Goal: Task Accomplishment & Management: Use online tool/utility

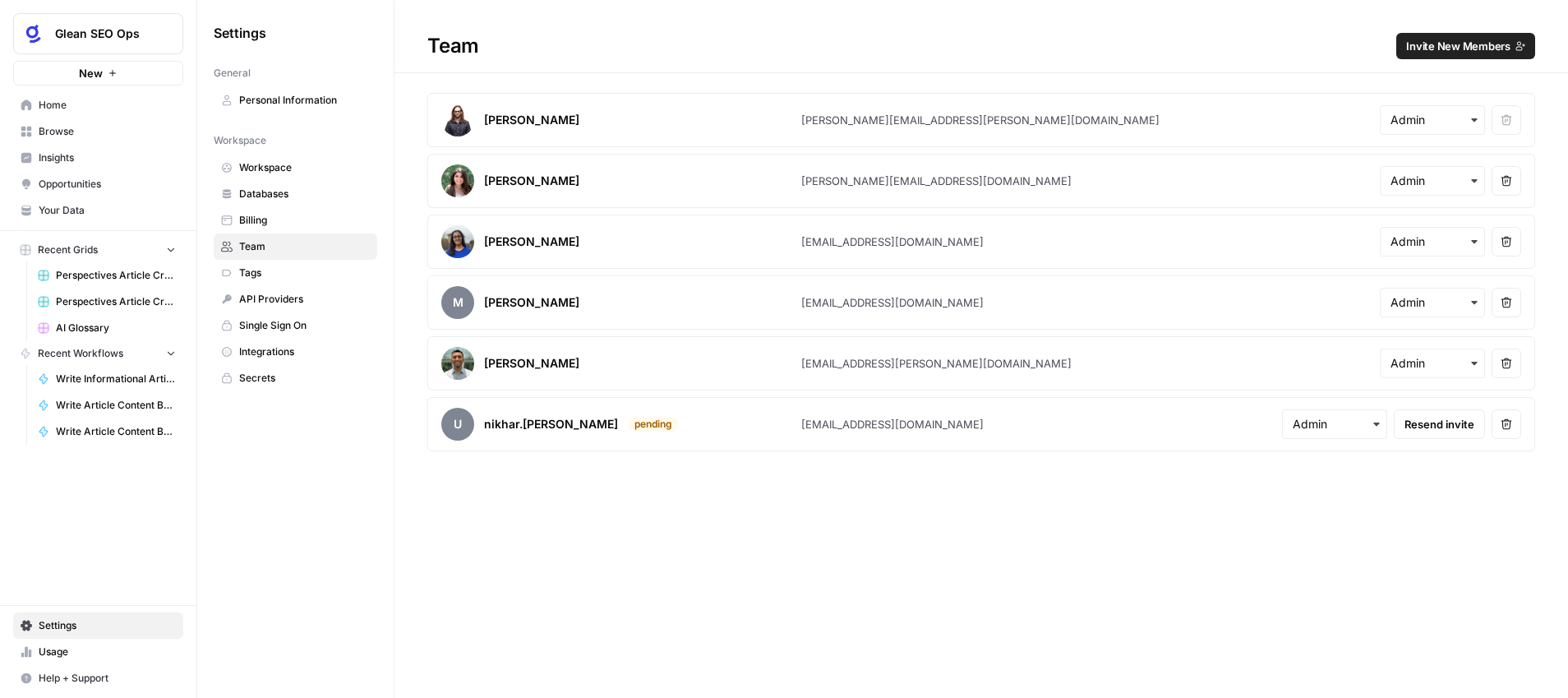
click at [95, 209] on span "Your Data" at bounding box center [107, 211] width 137 height 15
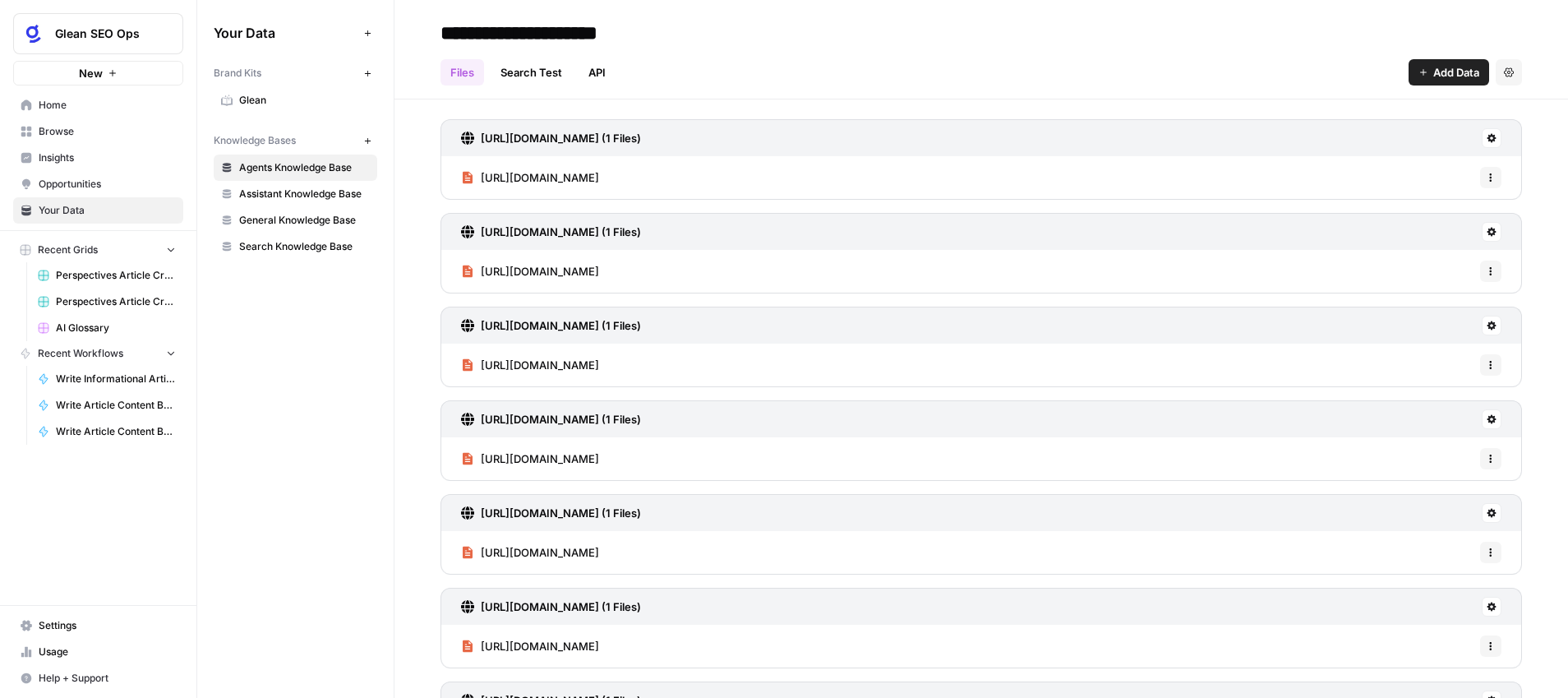
click at [54, 627] on span "Settings" at bounding box center [107, 625] width 137 height 15
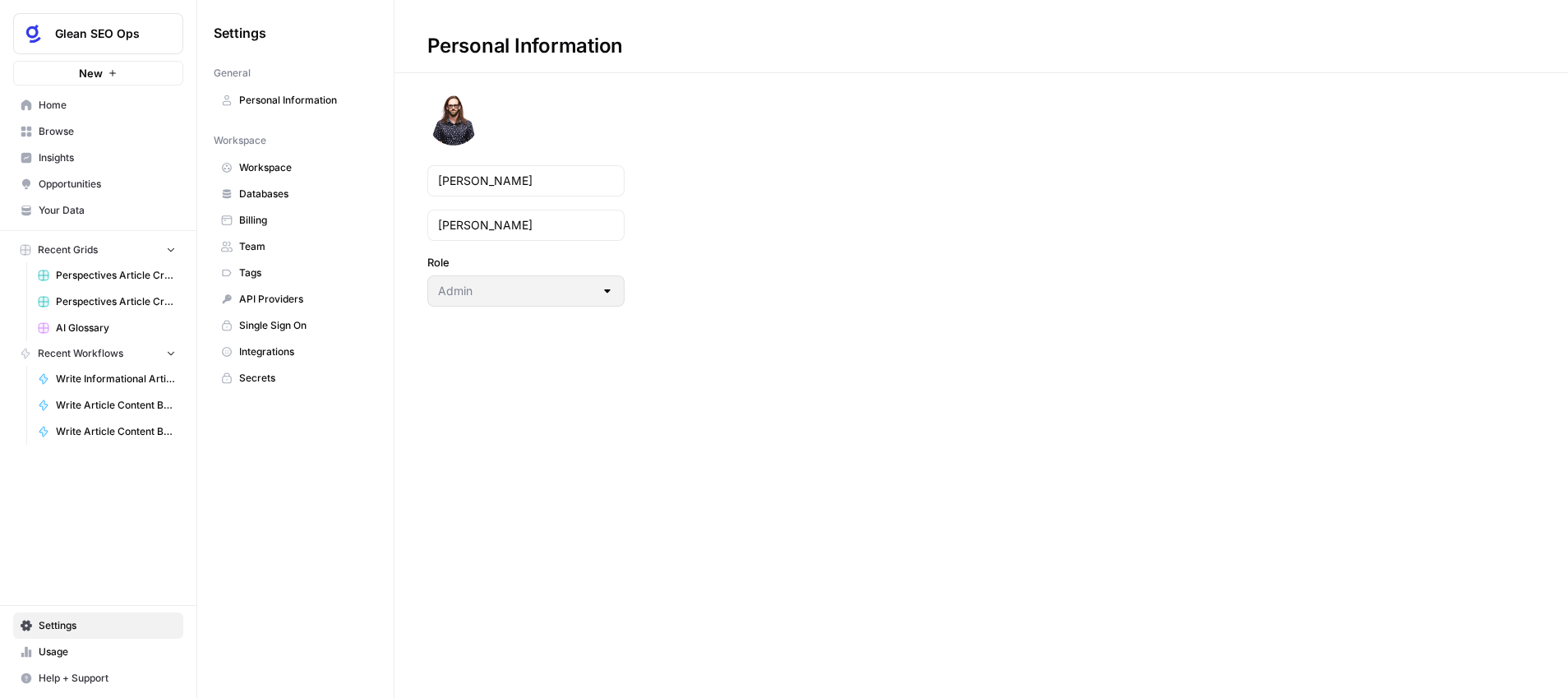
click at [254, 219] on span "Billing" at bounding box center [304, 220] width 131 height 15
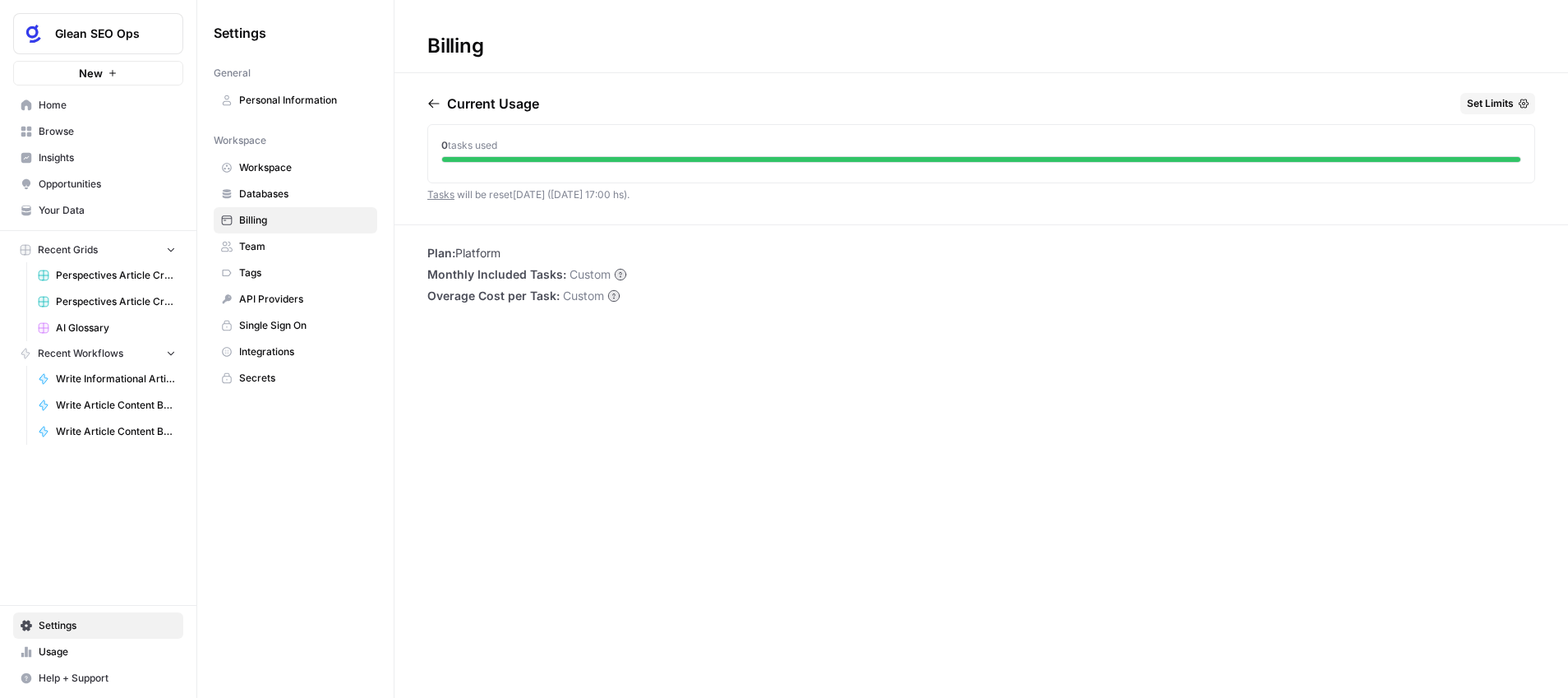
click at [106, 654] on span "Usage" at bounding box center [107, 652] width 137 height 15
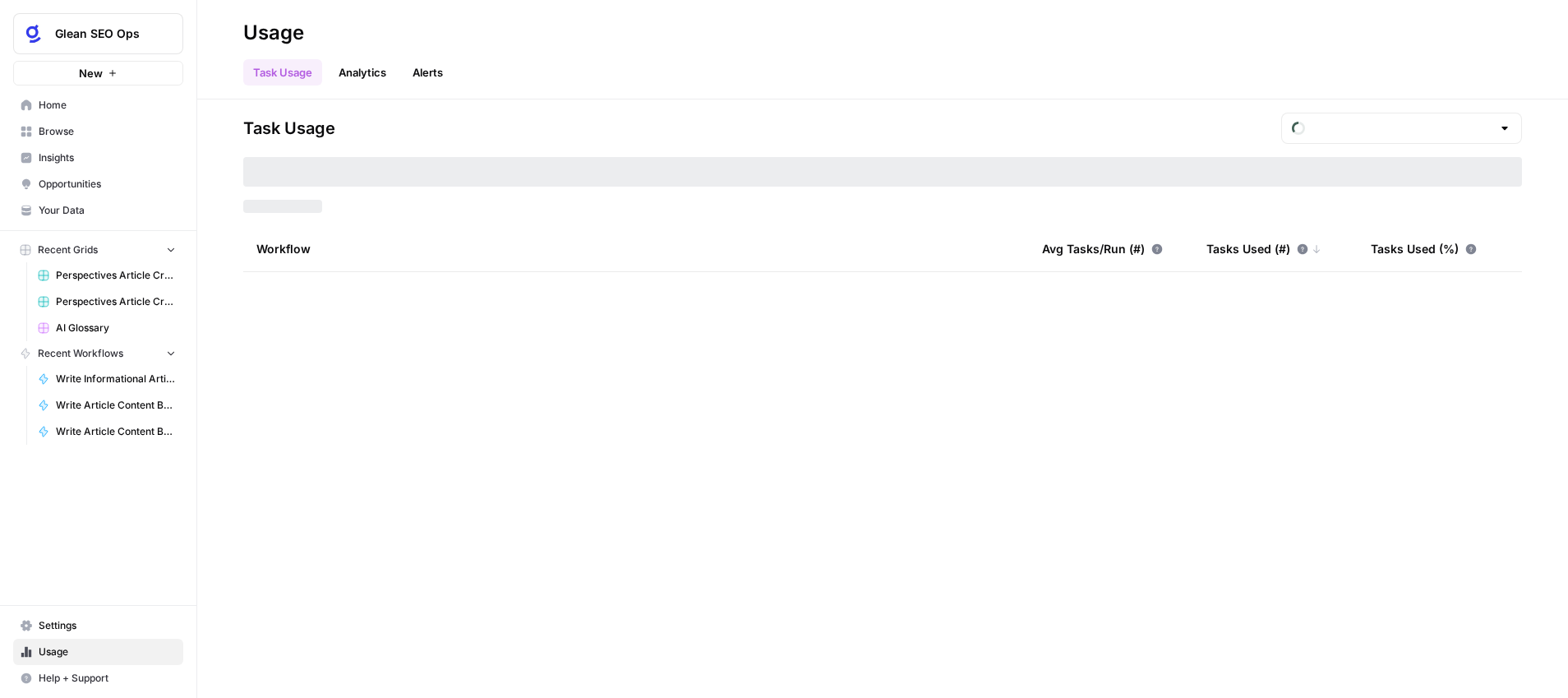
type input "September Tasks"
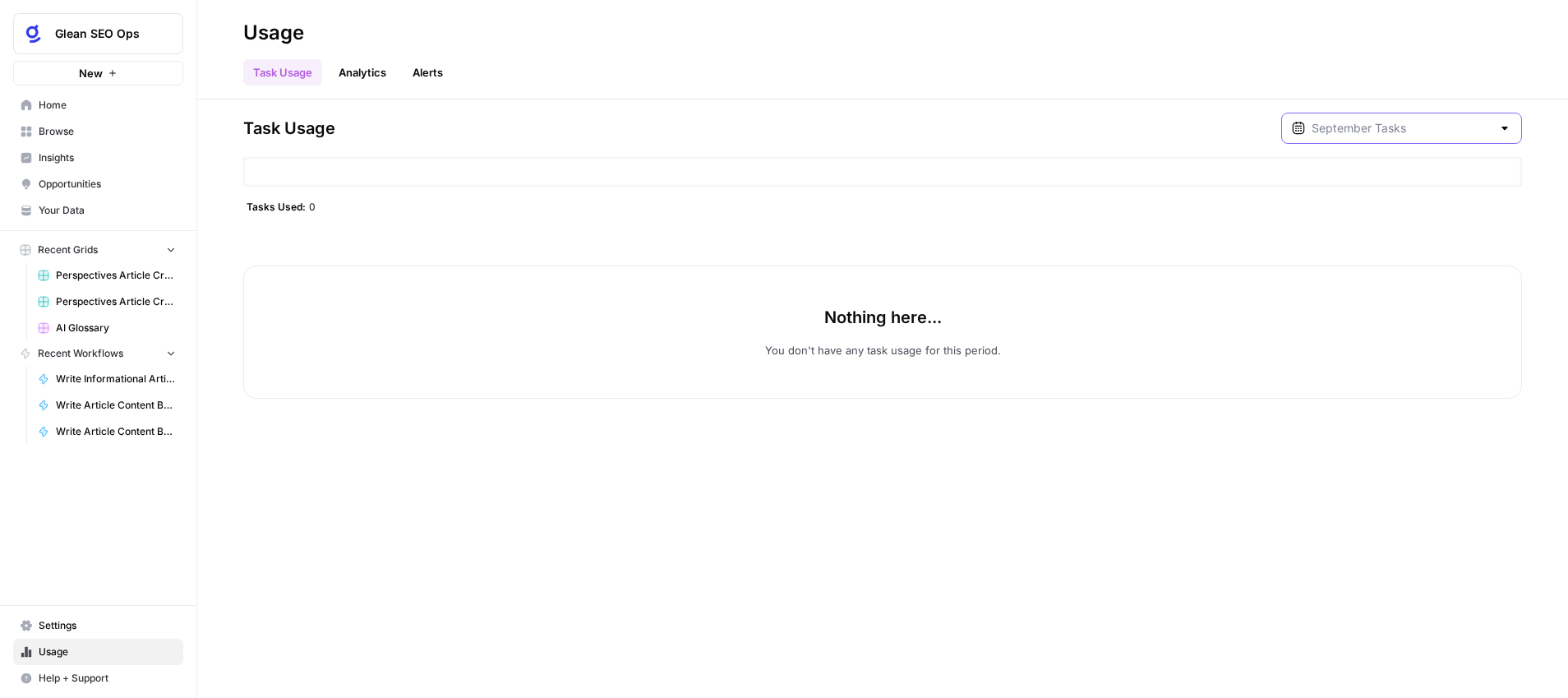
click at [1402, 129] on input "text" at bounding box center [1401, 127] width 180 height 16
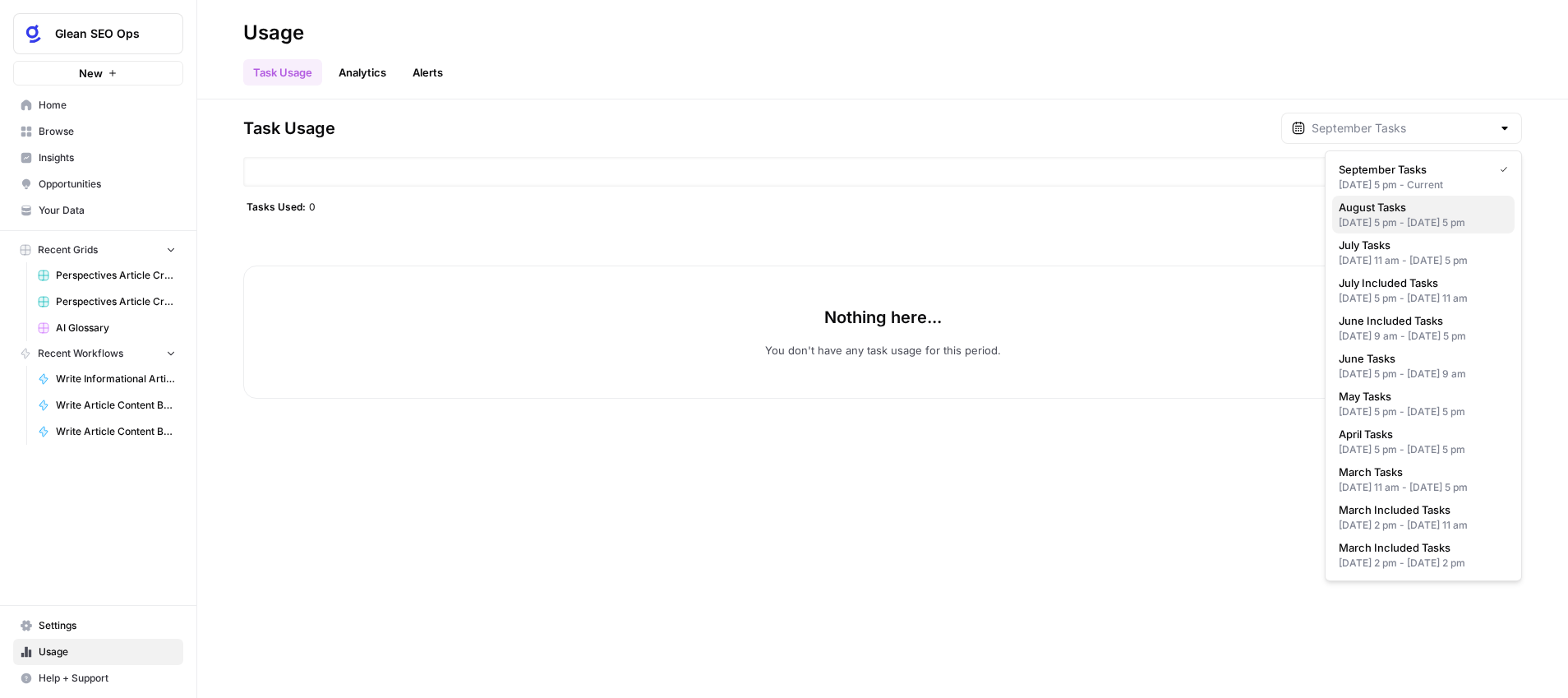
click at [1415, 214] on span "August Tasks" at bounding box center [1420, 206] width 163 height 16
type input "August Tasks"
